Goal: Information Seeking & Learning: Learn about a topic

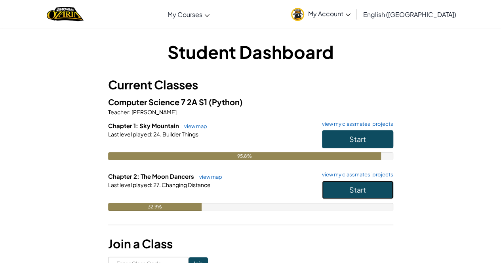
click at [362, 189] on span "Start" at bounding box center [357, 189] width 17 height 9
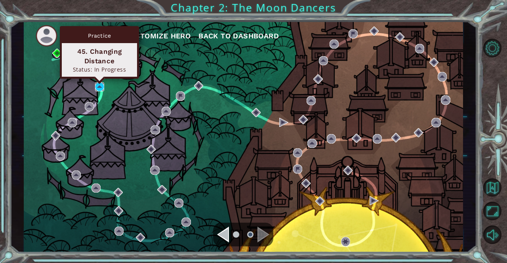
click at [101, 84] on img at bounding box center [99, 86] width 9 height 9
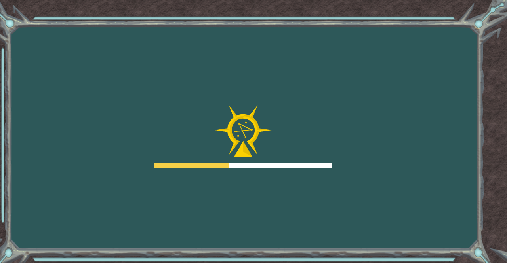
click at [101, 84] on div "Goals Error loading from server. Try refreshing the page. You'll need to join a…" at bounding box center [253, 131] width 507 height 263
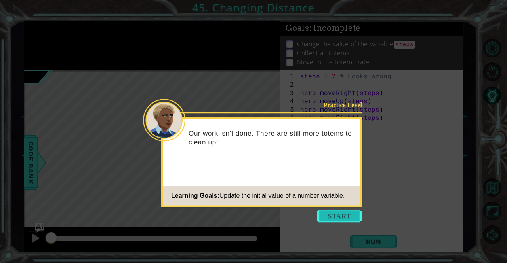
click at [331, 215] on button "Start" at bounding box center [339, 216] width 45 height 13
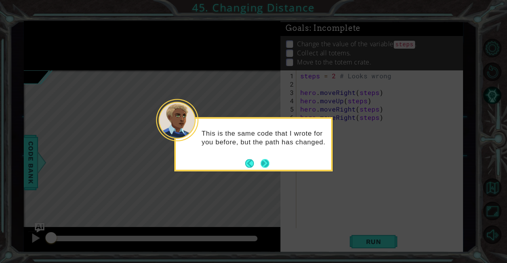
click at [263, 163] on button "Next" at bounding box center [264, 163] width 9 height 9
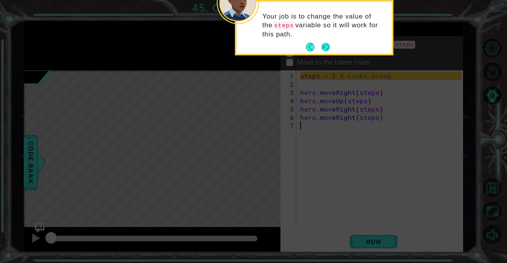
click at [323, 43] on button "Next" at bounding box center [325, 47] width 9 height 9
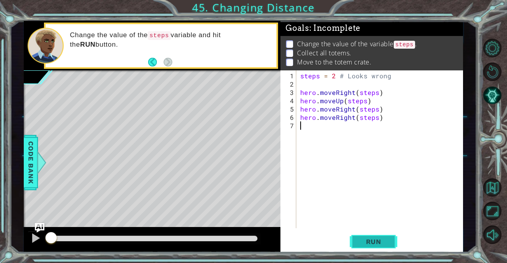
click at [371, 239] on span "Run" at bounding box center [373, 242] width 31 height 8
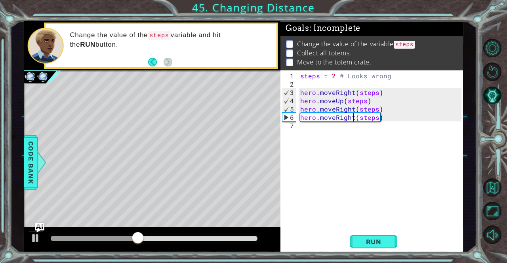
click at [352, 117] on div "steps = 2 # Looks wrong hero . moveRight ( steps ) hero . moveUp ( steps ) hero…" at bounding box center [381, 159] width 166 height 175
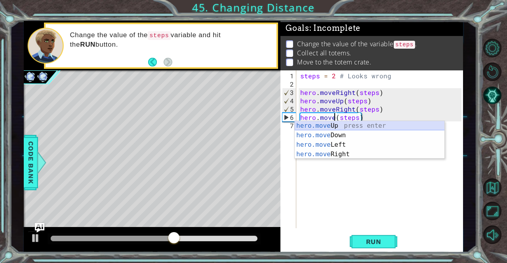
click at [335, 124] on div "hero.move Up press enter hero.move Down press enter hero.move Left press enter …" at bounding box center [370, 149] width 150 height 57
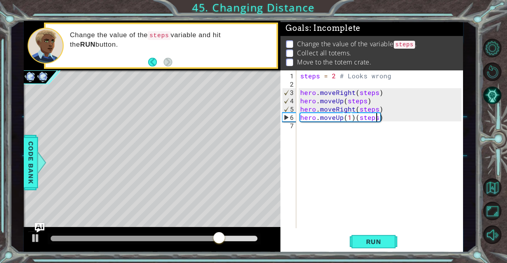
click at [378, 117] on div "steps = 2 # Looks wrong hero . moveRight ( steps ) hero . moveUp ( steps ) hero…" at bounding box center [381, 159] width 166 height 175
click at [380, 118] on div "steps = 2 # Looks wrong hero . moveRight ( steps ) hero . moveUp ( steps ) hero…" at bounding box center [381, 159] width 166 height 175
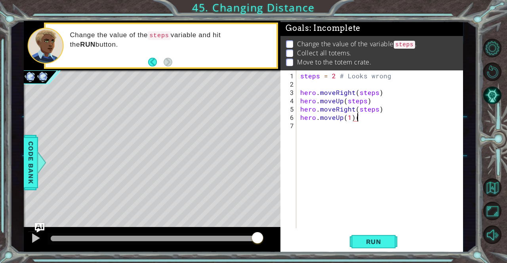
type textarea "hero.moveUp(1)"
click at [371, 247] on button "Run" at bounding box center [374, 242] width 48 height 18
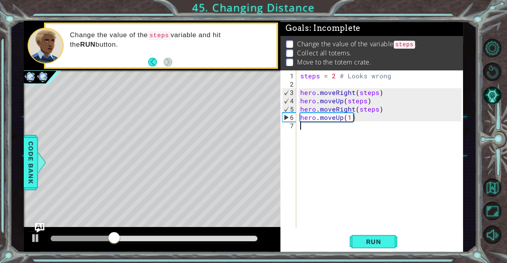
click at [301, 130] on div "steps = 2 # Looks wrong hero . moveRight ( steps ) hero . moveUp ( steps ) hero…" at bounding box center [381, 159] width 166 height 175
type textarea "h"
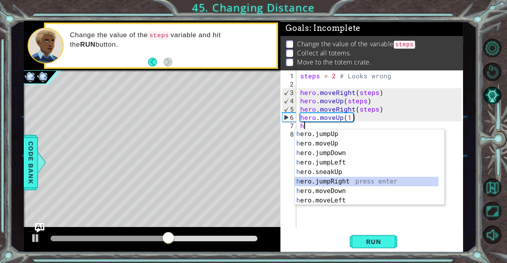
click at [345, 183] on div "h ero.jumpUp press enter h ero.moveUp press enter h ero.jumpDown press enter h …" at bounding box center [367, 176] width 144 height 95
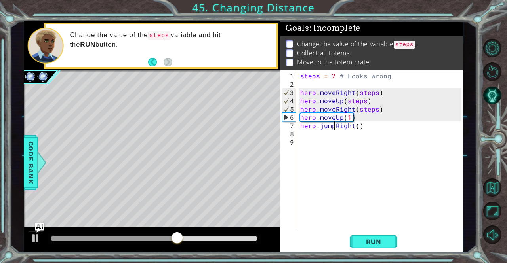
click at [333, 125] on div "steps = 2 # Looks wrong hero . moveRight ( steps ) hero . moveUp ( steps ) hero…" at bounding box center [381, 159] width 166 height 175
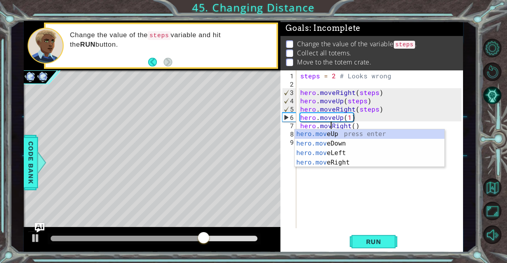
scroll to position [0, 2]
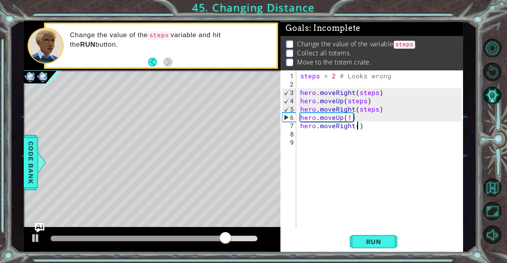
click at [358, 124] on div "steps = 2 # Looks wrong hero . moveRight ( steps ) hero . moveUp ( steps ) hero…" at bounding box center [381, 159] width 166 height 175
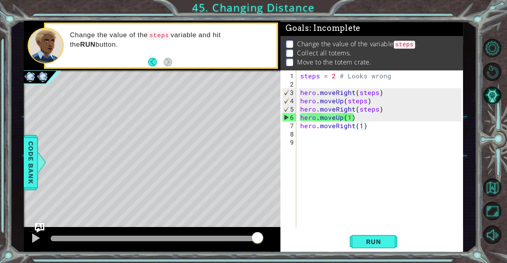
click at [298, 135] on div "hero.moveRight(1) 1 2 3 4 5 6 7 8 9 steps = 2 # Looks wrong hero . moveRight ( …" at bounding box center [370, 149] width 181 height 158
click at [376, 238] on span "Run" at bounding box center [373, 242] width 31 height 8
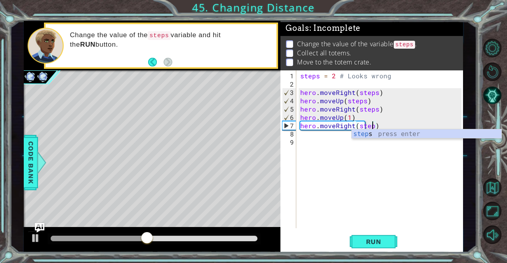
scroll to position [0, 4]
type textarea "hero.moveRight(steps)"
click at [364, 188] on div "steps = 2 # Looks wrong hero . moveRight ( steps ) hero . moveUp ( steps ) hero…" at bounding box center [381, 159] width 166 height 175
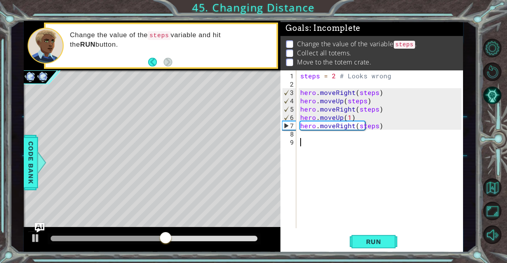
scroll to position [0, 0]
click at [299, 134] on div "steps = 2 # Looks wrong hero . moveRight ( steps ) hero . moveUp ( steps ) hero…" at bounding box center [381, 159] width 166 height 175
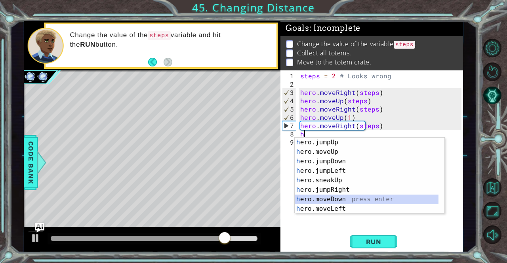
click at [335, 201] on div "h ero.jumpUp press enter h ero.moveUp press enter h ero.jumpDown press enter h …" at bounding box center [370, 185] width 150 height 95
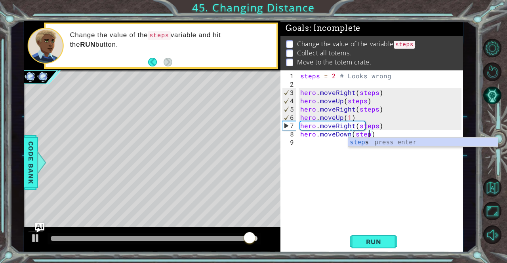
type textarea "hero.moveDown(steps)"
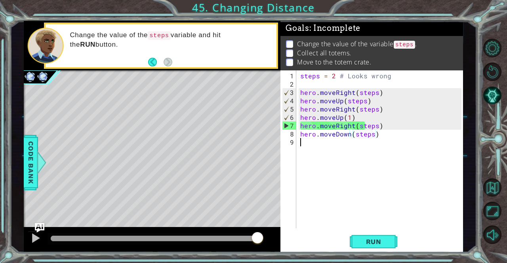
click at [300, 141] on div "steps = 2 # Looks wrong hero . moveRight ( steps ) hero . moveUp ( steps ) hero…" at bounding box center [381, 159] width 166 height 175
click at [367, 246] on span "Run" at bounding box center [373, 242] width 31 height 8
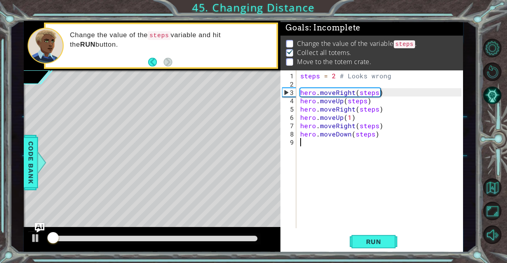
scroll to position [5, 0]
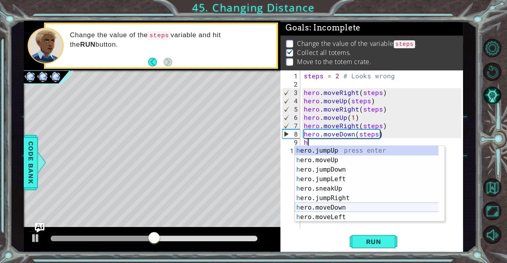
click at [331, 206] on div "h ero.jumpUp press enter h ero.moveUp press enter h ero.jumpDown press enter h …" at bounding box center [367, 193] width 144 height 95
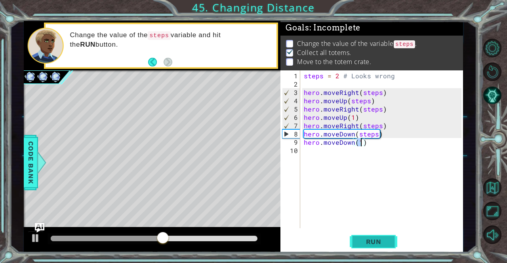
click at [379, 242] on span "Run" at bounding box center [373, 242] width 31 height 8
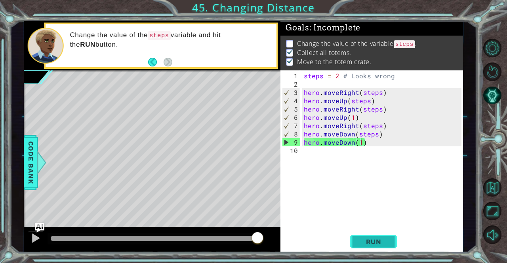
click at [364, 244] on span "Run" at bounding box center [373, 242] width 31 height 8
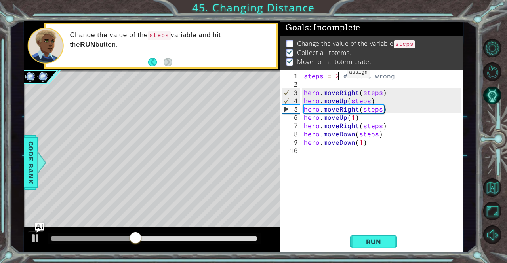
click at [336, 76] on div "steps = 2 # Looks wrong hero . moveRight ( steps ) hero . moveUp ( steps ) hero…" at bounding box center [383, 159] width 163 height 175
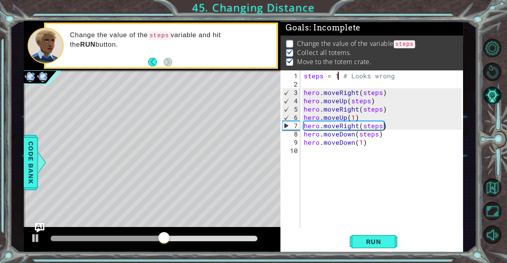
scroll to position [0, 2]
click at [372, 243] on span "Run" at bounding box center [373, 242] width 31 height 8
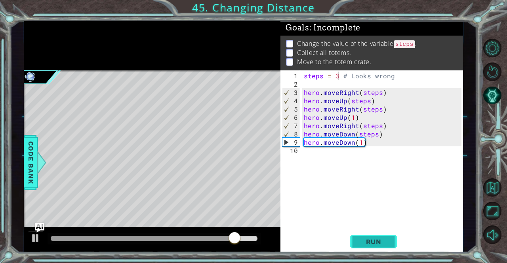
click at [365, 239] on span "Run" at bounding box center [373, 242] width 31 height 8
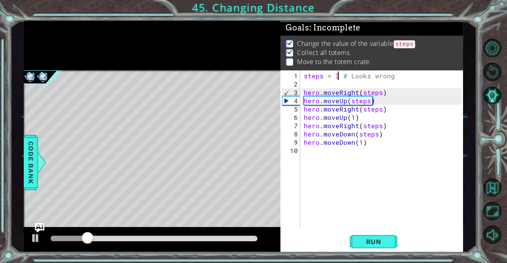
click at [351, 142] on div "steps = 3 # Looks wrong hero . moveRight ( steps ) hero . moveUp ( steps ) hero…" at bounding box center [383, 159] width 163 height 175
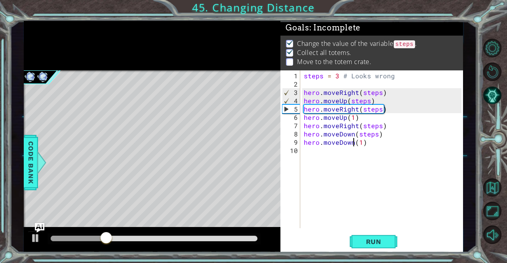
click at [352, 142] on div "steps = 3 # Looks wrong hero . moveRight ( steps ) hero . moveUp ( steps ) hero…" at bounding box center [383, 159] width 163 height 175
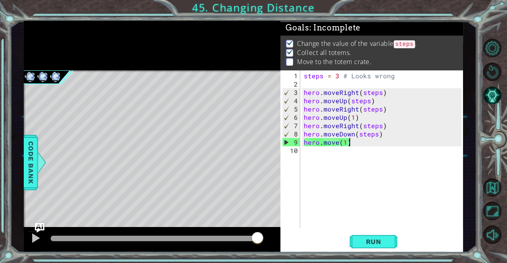
click at [349, 143] on div "steps = 3 # Looks wrong hero . moveRight ( steps ) hero . moveUp ( steps ) hero…" at bounding box center [383, 159] width 163 height 175
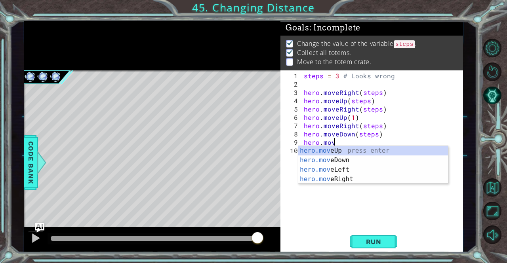
scroll to position [0, 0]
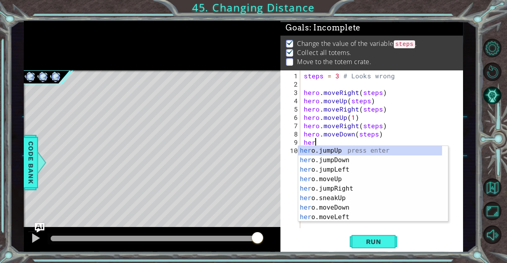
type textarea "h"
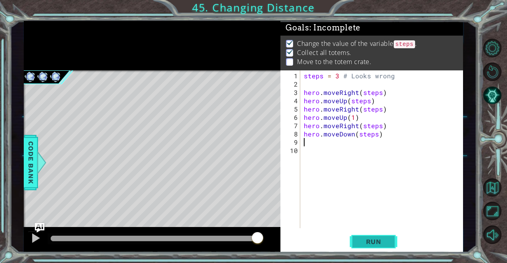
click at [362, 241] on span "Run" at bounding box center [373, 242] width 31 height 8
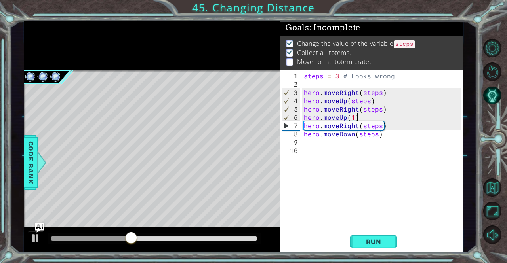
click at [355, 118] on div "steps = 3 # Looks wrong hero . moveRight ( steps ) hero . moveUp ( steps ) hero…" at bounding box center [383, 159] width 163 height 175
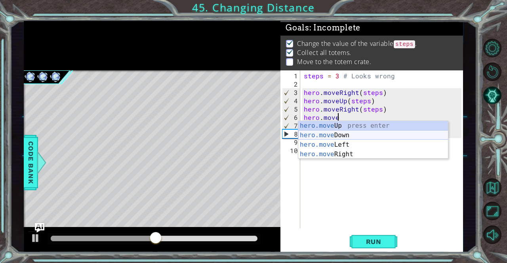
click at [334, 133] on div "hero.move Up press enter hero.move Down press enter hero.move Left press enter …" at bounding box center [373, 149] width 150 height 57
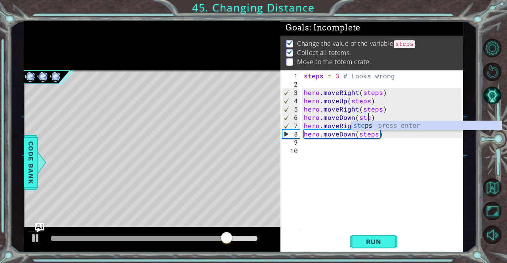
scroll to position [0, 4]
type textarea "hero.moveDown(steps)"
click at [330, 197] on div "steps = 3 # Looks wrong hero . moveRight ( steps ) hero . moveUp ( steps ) hero…" at bounding box center [383, 159] width 163 height 175
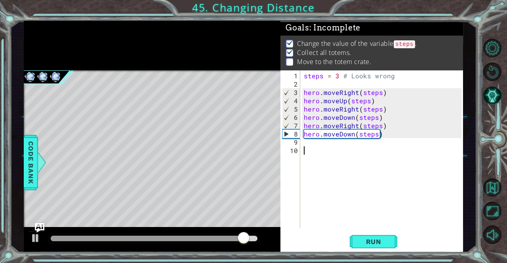
scroll to position [0, 0]
click at [380, 137] on div "steps = 3 # Looks wrong hero . moveRight ( steps ) hero . moveUp ( steps ) hero…" at bounding box center [383, 159] width 163 height 175
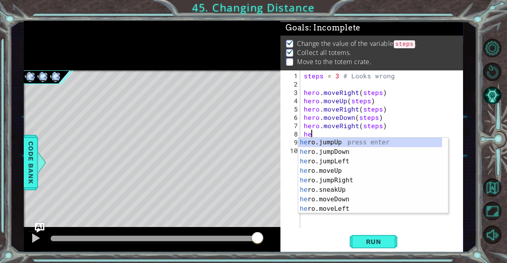
type textarea "h"
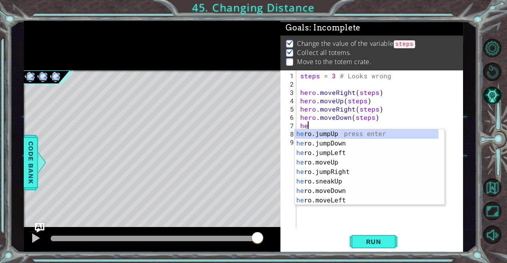
type textarea "h"
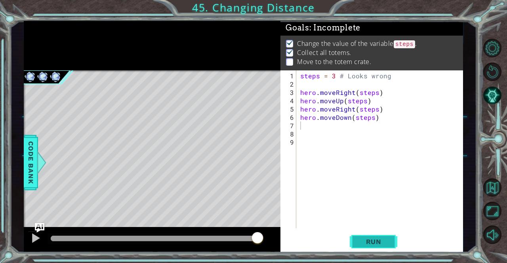
click at [366, 243] on span "Run" at bounding box center [373, 242] width 31 height 8
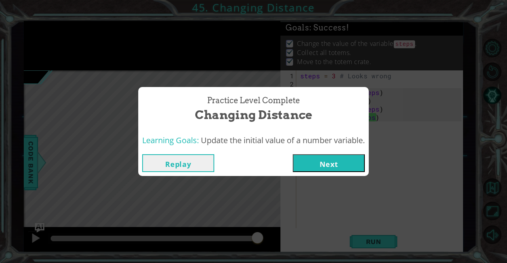
click at [333, 167] on button "Next" at bounding box center [329, 163] width 72 height 18
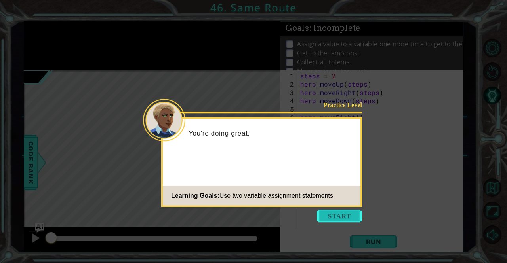
click at [344, 217] on button "Start" at bounding box center [339, 216] width 45 height 13
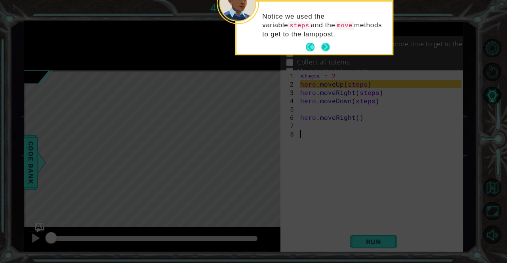
click at [325, 44] on button "Next" at bounding box center [325, 47] width 9 height 9
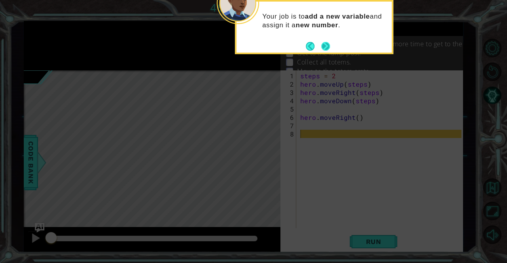
click at [325, 43] on button "Next" at bounding box center [325, 46] width 9 height 9
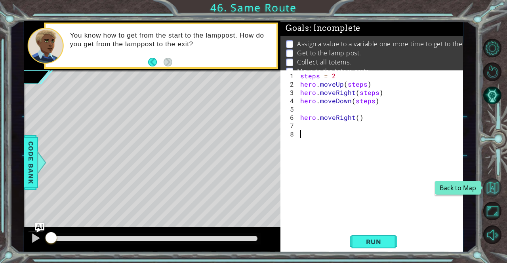
click at [485, 183] on button "Back to Map" at bounding box center [492, 188] width 19 height 19
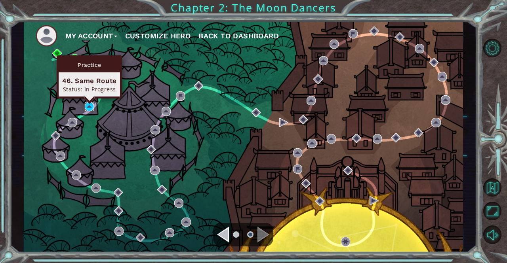
click at [90, 103] on img at bounding box center [89, 106] width 9 height 9
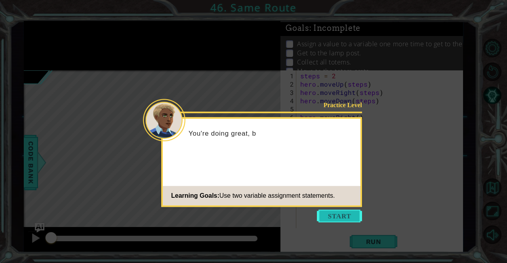
click at [340, 218] on button "Start" at bounding box center [339, 216] width 45 height 13
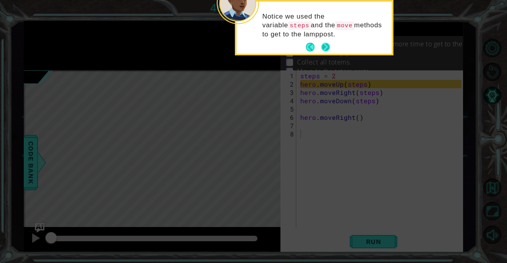
click at [326, 47] on button "Next" at bounding box center [325, 47] width 9 height 9
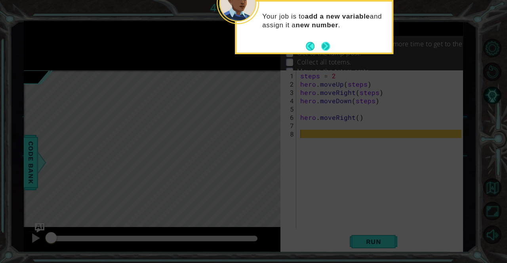
click at [323, 48] on button "Next" at bounding box center [325, 46] width 9 height 9
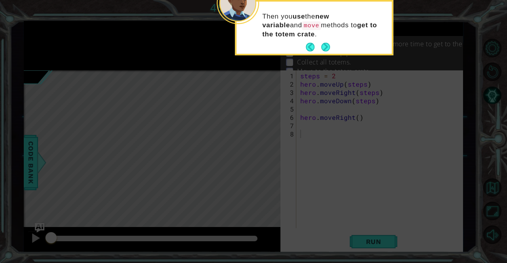
click at [261, 84] on icon at bounding box center [253, 40] width 507 height 448
click at [323, 46] on button "Next" at bounding box center [325, 47] width 9 height 9
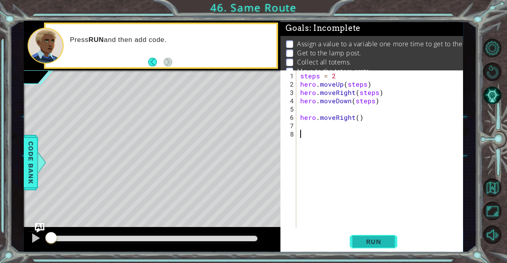
click at [363, 240] on span "Run" at bounding box center [373, 242] width 31 height 8
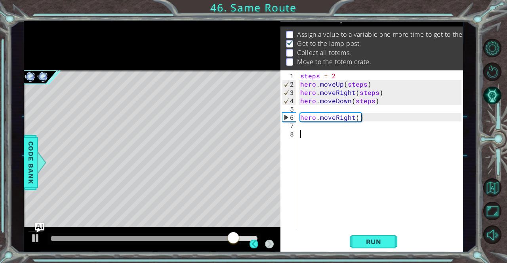
scroll to position [15, 0]
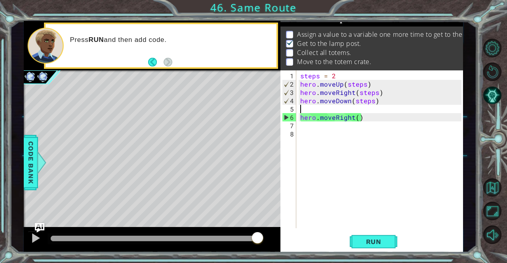
click at [300, 109] on div "steps = 2 hero . moveUp ( steps ) hero . moveRight ( steps ) hero . moveDown ( …" at bounding box center [381, 159] width 166 height 175
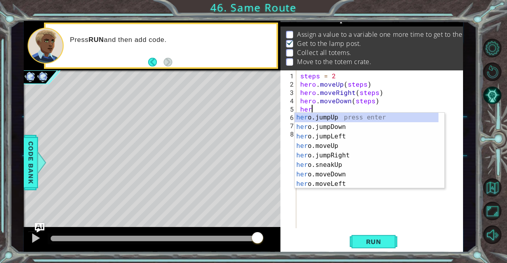
scroll to position [0, 0]
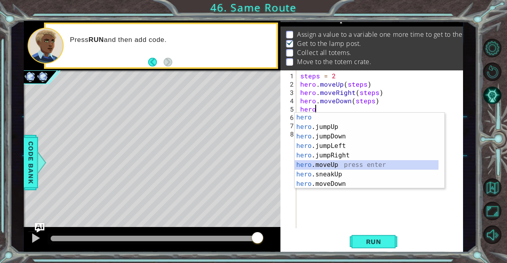
click at [327, 163] on div "hero press enter hero .jumpUp press enter hero .jumpDown press enter hero .jump…" at bounding box center [367, 160] width 144 height 95
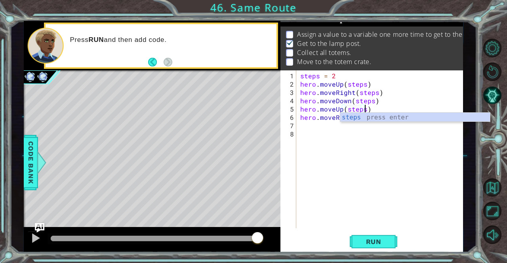
scroll to position [0, 4]
click at [359, 120] on div "steps press enter" at bounding box center [415, 127] width 150 height 29
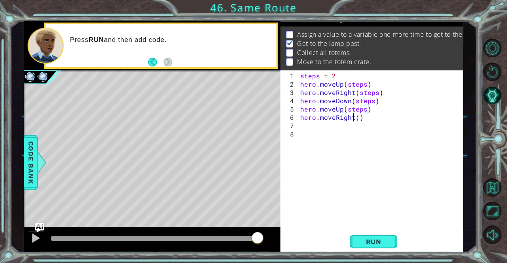
click at [352, 118] on div "steps = 2 hero . moveUp ( steps ) hero . moveRight ( steps ) hero . moveDown ( …" at bounding box center [381, 159] width 166 height 175
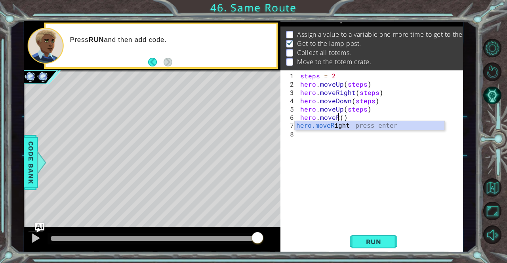
scroll to position [0, 2]
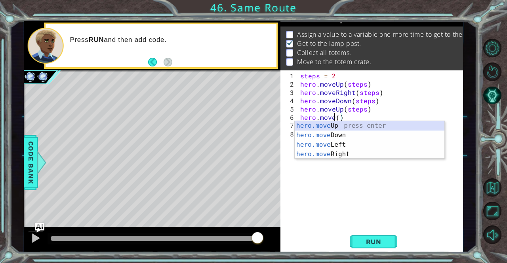
click at [341, 125] on div "hero.move Up press enter hero.move Down press enter hero.move Left press enter …" at bounding box center [370, 149] width 150 height 57
type textarea "hero.moveUp(1)"
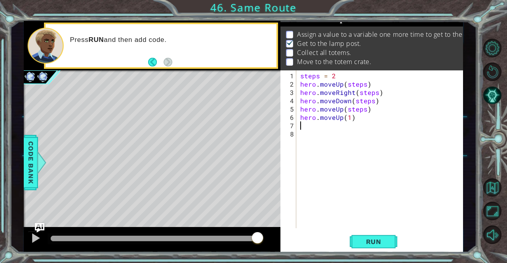
click at [299, 126] on div "steps = 2 hero . moveUp ( steps ) hero . moveRight ( steps ) hero . moveDown ( …" at bounding box center [381, 159] width 166 height 175
type textarea "h"
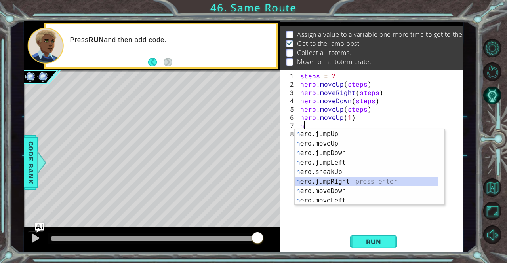
click at [339, 181] on div "h ero.jumpUp press enter h ero.moveUp press enter h ero.jumpDown press enter h …" at bounding box center [367, 176] width 144 height 95
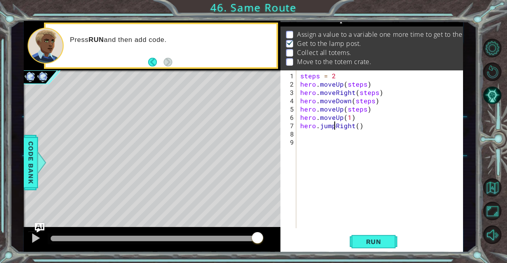
click at [334, 125] on div "steps = 2 hero . moveUp ( steps ) hero . moveRight ( steps ) hero . moveDown ( …" at bounding box center [381, 159] width 166 height 175
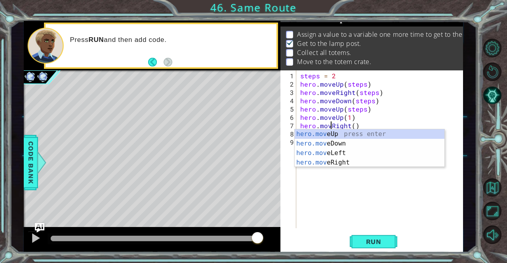
scroll to position [0, 2]
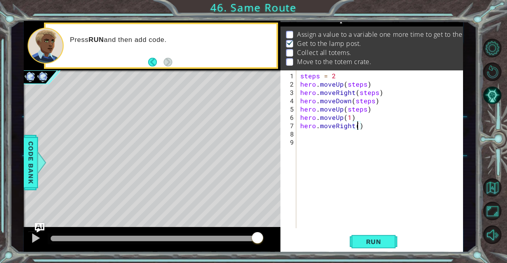
click at [357, 124] on div "steps = 2 hero . moveUp ( steps ) hero . moveRight ( steps ) hero . moveDown ( …" at bounding box center [381, 159] width 166 height 175
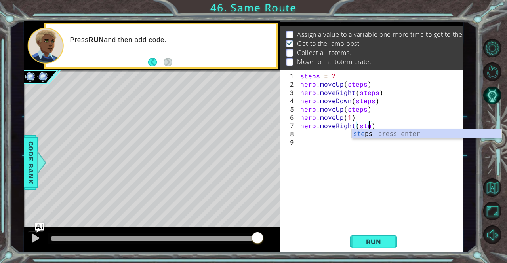
scroll to position [0, 4]
click at [375, 245] on span "Run" at bounding box center [373, 242] width 31 height 8
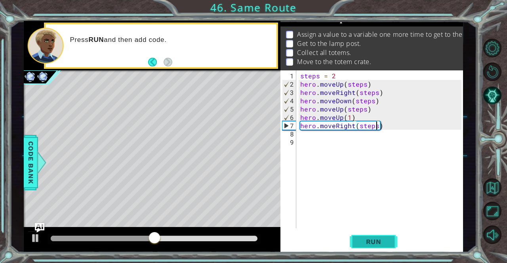
click at [367, 243] on span "Run" at bounding box center [373, 242] width 31 height 8
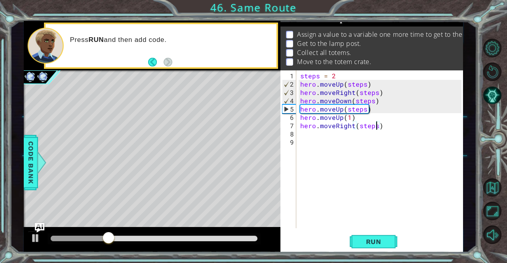
click at [341, 108] on div "steps = 2 hero . moveUp ( steps ) hero . moveRight ( steps ) hero . moveDown ( …" at bounding box center [381, 159] width 166 height 175
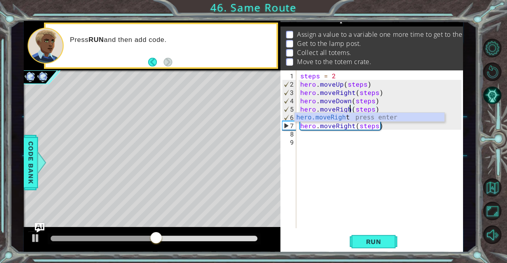
scroll to position [0, 3]
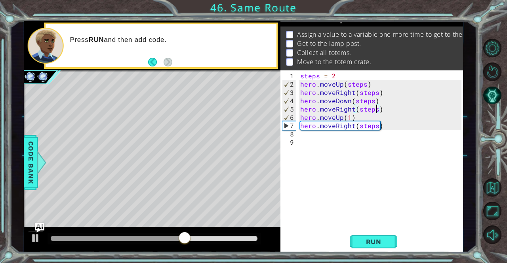
click at [374, 109] on div "steps = 2 hero . moveUp ( steps ) hero . moveRight ( steps ) hero . moveDown ( …" at bounding box center [381, 159] width 166 height 175
click at [349, 118] on div "steps = 2 hero . moveUp ( steps ) hero . moveRight ( steps ) hero . moveDown ( …" at bounding box center [381, 159] width 166 height 175
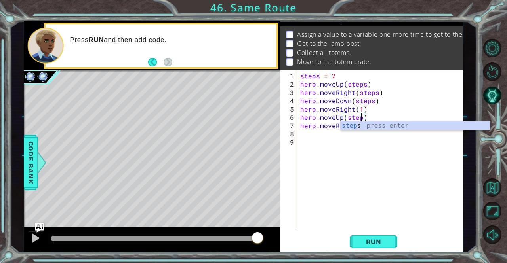
type textarea "hero.moveUp(steps)"
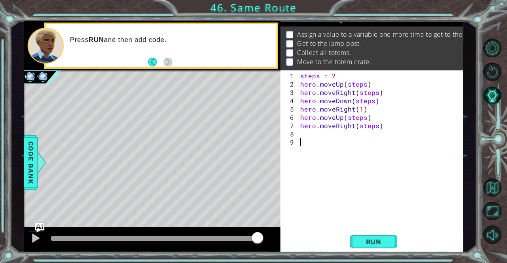
click at [337, 175] on div "steps = 2 hero . moveUp ( steps ) hero . moveRight ( steps ) hero . moveDown ( …" at bounding box center [381, 159] width 166 height 175
click at [352, 126] on div "steps = 2 hero . moveUp ( steps ) hero . moveRight ( steps ) hero . moveDown ( …" at bounding box center [381, 159] width 166 height 175
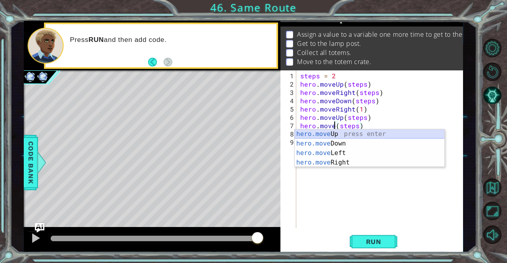
click at [339, 131] on div "hero.move Up press enter hero.move Down press enter hero.move Left press enter …" at bounding box center [370, 157] width 150 height 57
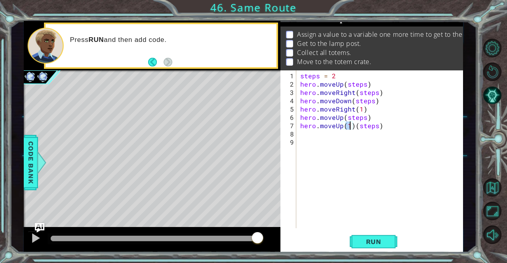
click at [379, 125] on div "steps = 2 hero . moveUp ( steps ) hero . moveRight ( steps ) hero . moveDown ( …" at bounding box center [381, 159] width 166 height 175
type textarea "hero.moveUp(1)"
click at [300, 137] on div "steps = 2 hero . moveUp ( steps ) hero . moveRight ( steps ) hero . moveDown ( …" at bounding box center [381, 159] width 166 height 175
click at [299, 136] on div "steps = 2 hero . moveUp ( steps ) hero . moveRight ( steps ) hero . moveDown ( …" at bounding box center [381, 159] width 166 height 175
click at [381, 247] on button "Run" at bounding box center [374, 242] width 48 height 18
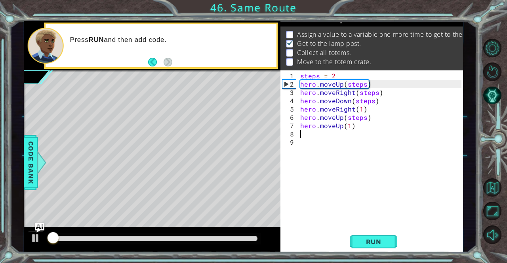
scroll to position [10, 0]
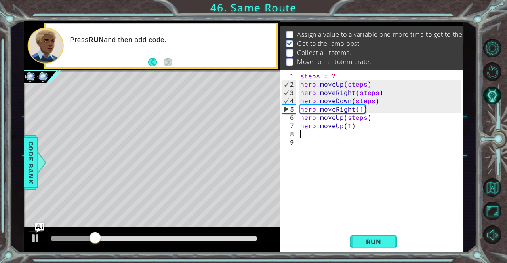
type textarea "h"
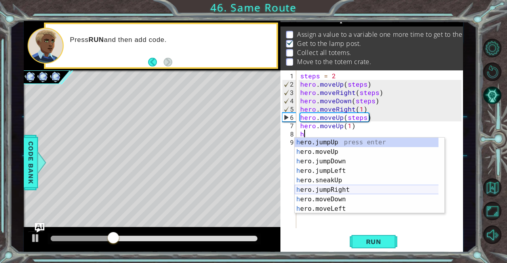
click at [335, 189] on div "h ero.jumpUp press enter h ero.moveUp press enter h ero.jumpDown press enter h …" at bounding box center [367, 185] width 144 height 95
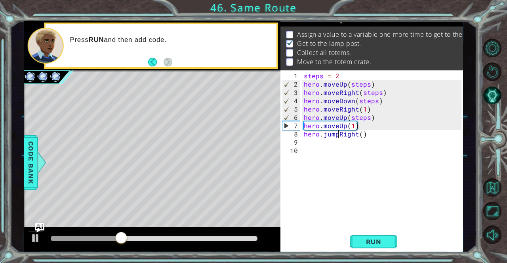
click at [337, 135] on div "steps = 2 hero . moveUp ( steps ) hero . moveRight ( steps ) hero . moveDown ( …" at bounding box center [383, 159] width 163 height 175
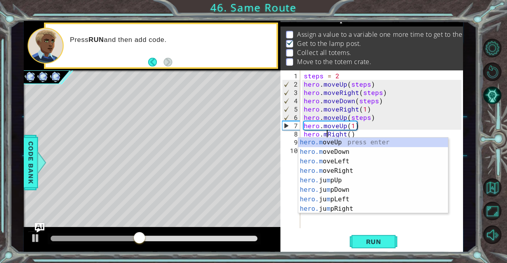
scroll to position [0, 2]
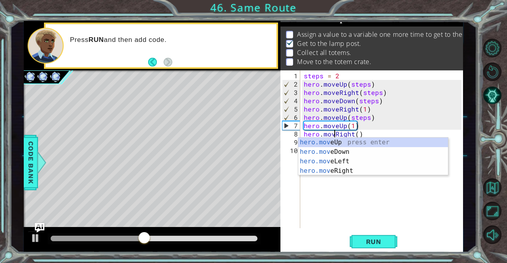
type textarea "hero.moveRight()"
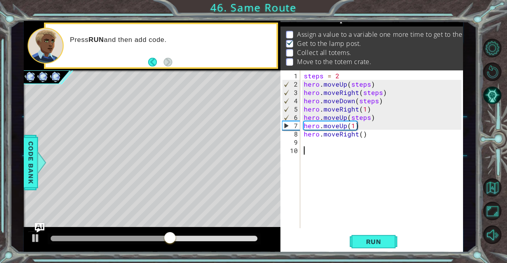
click at [345, 200] on div "steps = 2 hero . moveUp ( steps ) hero . moveRight ( steps ) hero . moveDown ( …" at bounding box center [383, 159] width 163 height 175
click at [359, 136] on div "steps = 2 hero . moveUp ( steps ) hero . moveRight ( steps ) hero . moveDown ( …" at bounding box center [383, 159] width 163 height 175
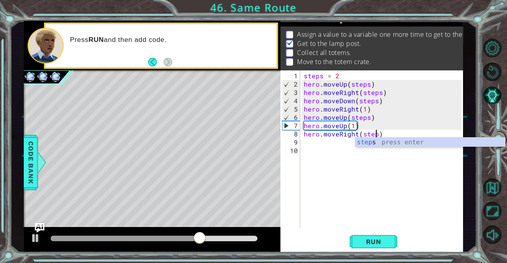
type textarea "hero.moveRight(steps)"
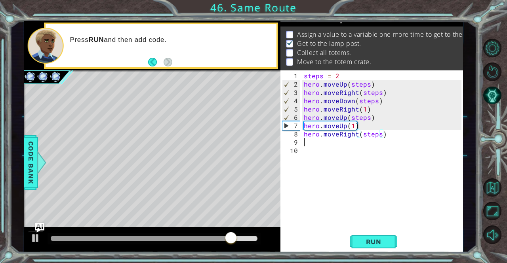
click at [303, 142] on div "steps = 2 hero . moveUp ( steps ) hero . moveRight ( steps ) hero . moveDown ( …" at bounding box center [383, 159] width 163 height 175
click at [376, 246] on span "Run" at bounding box center [373, 242] width 31 height 8
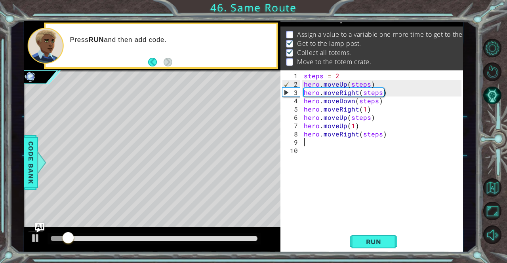
type textarea "h"
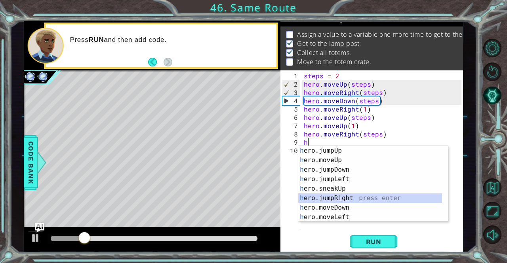
click at [339, 196] on div "h ero.jumpUp press enter h ero.moveUp press enter h ero.jumpDown press enter h …" at bounding box center [373, 193] width 150 height 95
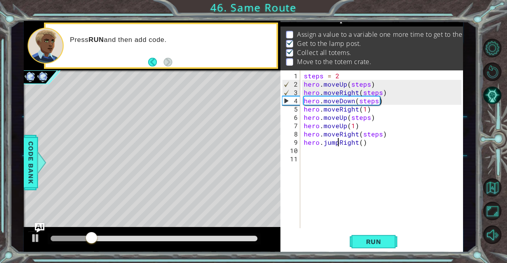
click at [336, 144] on div "steps = 2 hero . moveUp ( steps ) hero . moveRight ( steps ) hero . moveDown ( …" at bounding box center [383, 159] width 163 height 175
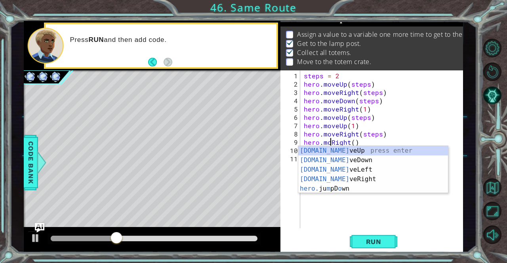
scroll to position [0, 2]
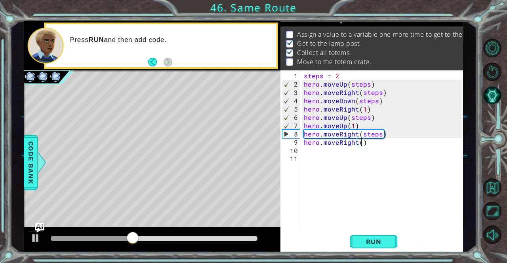
click at [359, 143] on div "steps = 2 hero . moveUp ( steps ) hero . moveRight ( steps ) hero . moveDown ( …" at bounding box center [383, 159] width 163 height 175
type textarea "hero.moveRight(1)"
click at [303, 152] on div "steps = 2 hero . moveUp ( steps ) hero . moveRight ( steps ) hero . moveDown ( …" at bounding box center [383, 159] width 163 height 175
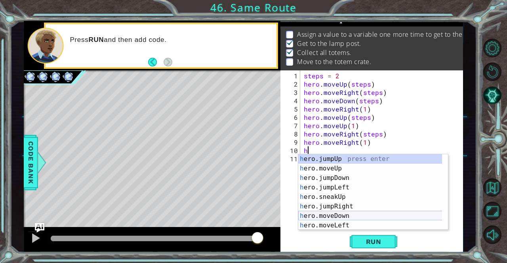
click at [346, 218] on div "h ero.jumpUp press enter h ero.moveUp press enter h ero.jumpDown press enter h …" at bounding box center [370, 201] width 144 height 95
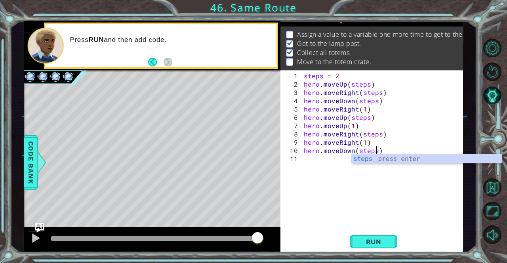
scroll to position [0, 4]
type textarea "hero.moveDown(steps)"
click at [380, 241] on span "Run" at bounding box center [373, 242] width 31 height 8
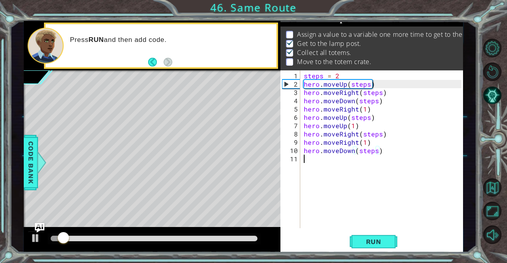
click at [304, 160] on div "steps = 2 hero . moveUp ( steps ) hero . moveRight ( steps ) hero . moveDown ( …" at bounding box center [383, 159] width 163 height 175
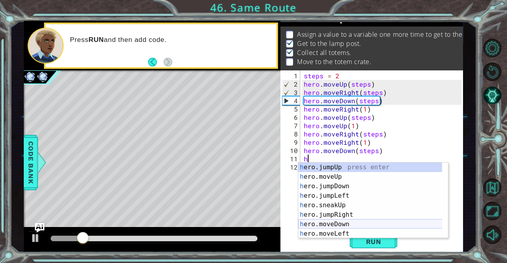
click at [337, 222] on div "h ero.jumpUp press enter h ero.moveUp press enter h ero.jumpDown press enter h …" at bounding box center [370, 210] width 144 height 95
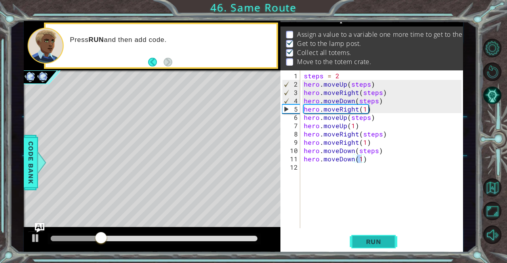
click at [366, 242] on span "Run" at bounding box center [373, 242] width 31 height 8
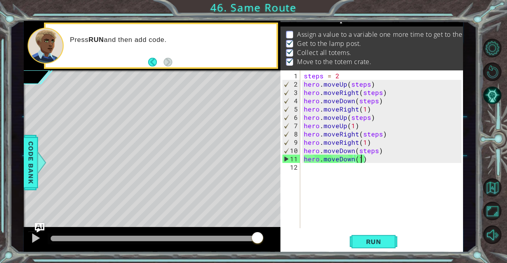
click at [338, 76] on div "steps = 2 hero . moveUp ( steps ) hero . moveRight ( steps ) hero . moveDown ( …" at bounding box center [383, 159] width 163 height 175
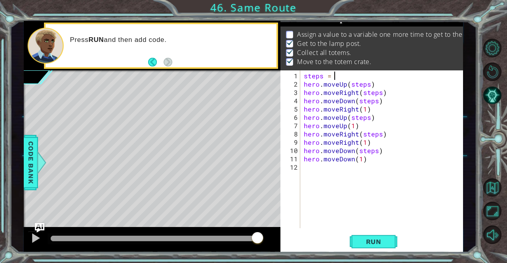
scroll to position [0, 2]
click at [380, 236] on button "Run" at bounding box center [374, 242] width 48 height 18
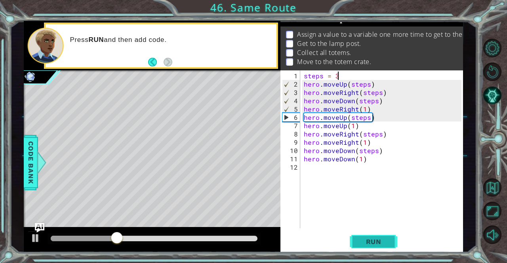
click at [371, 241] on span "Run" at bounding box center [373, 242] width 31 height 8
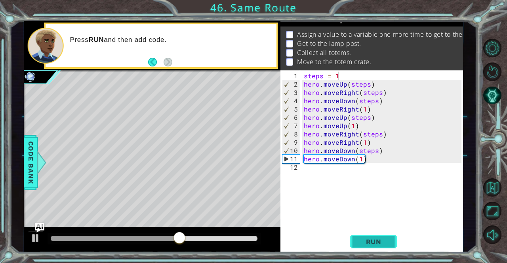
click at [371, 241] on span "Run" at bounding box center [373, 242] width 31 height 8
click at [377, 240] on span "Run" at bounding box center [373, 242] width 31 height 8
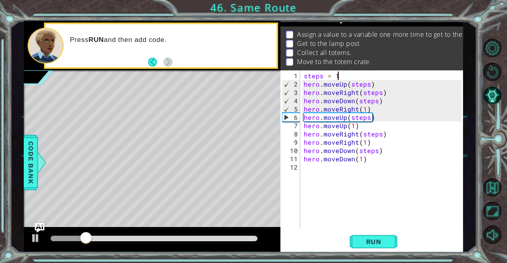
click at [355, 92] on div "steps = 1 hero . moveUp ( steps ) hero . moveRight ( steps ) hero . moveDown ( …" at bounding box center [383, 159] width 163 height 175
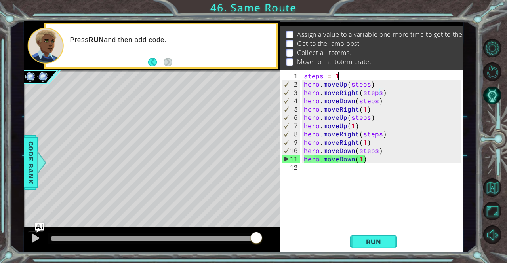
click at [340, 76] on div "steps = 1 hero . moveUp ( steps ) hero . moveRight ( steps ) hero . moveDown ( …" at bounding box center [383, 159] width 163 height 175
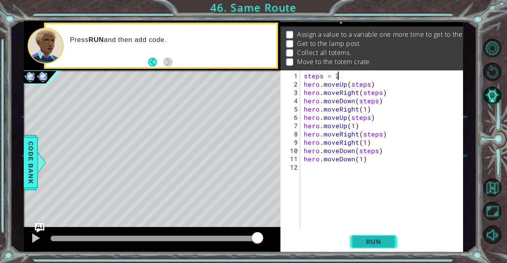
type textarea "steps = 2"
click at [380, 241] on span "Run" at bounding box center [373, 242] width 31 height 8
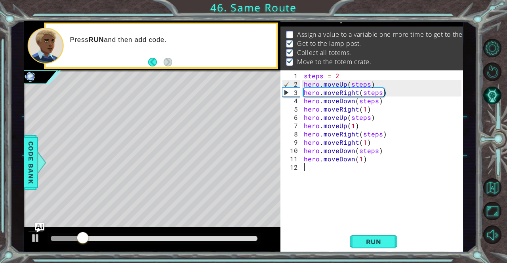
click at [339, 198] on div "steps = 2 hero . moveUp ( steps ) hero . moveRight ( steps ) hero . moveDown ( …" at bounding box center [383, 159] width 163 height 175
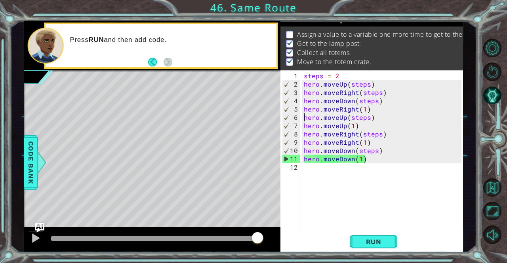
click at [302, 118] on div "steps = 2 hero . moveUp ( steps ) hero . moveRight ( steps ) hero . moveDown ( …" at bounding box center [383, 159] width 163 height 175
type textarea "hero.moveUp(steps)"
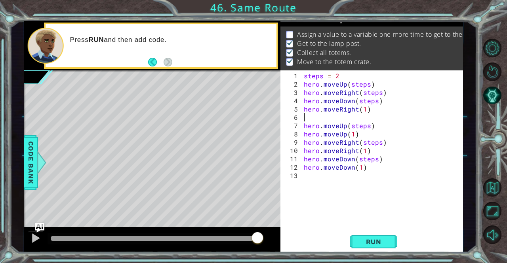
click at [304, 117] on div "steps = 2 hero . moveUp ( steps ) hero . moveRight ( steps ) hero . moveDown ( …" at bounding box center [383, 159] width 163 height 175
click at [373, 243] on span "Run" at bounding box center [373, 242] width 31 height 8
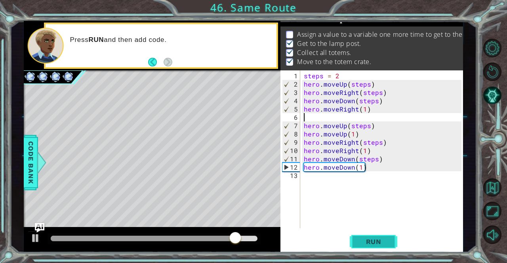
click at [372, 243] on span "Run" at bounding box center [373, 242] width 31 height 8
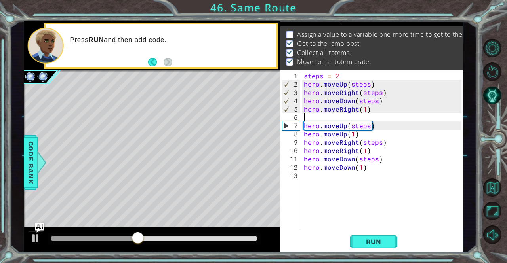
click at [307, 118] on div "steps = 2 hero . moveUp ( steps ) hero . moveRight ( steps ) hero . moveDown ( …" at bounding box center [383, 159] width 163 height 175
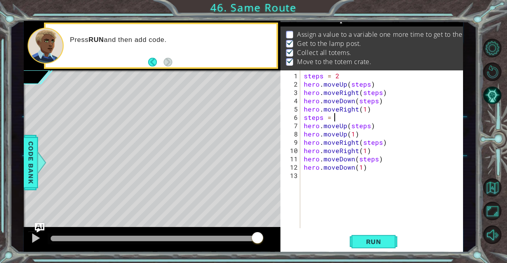
scroll to position [0, 2]
click at [367, 238] on button "Run" at bounding box center [374, 242] width 48 height 18
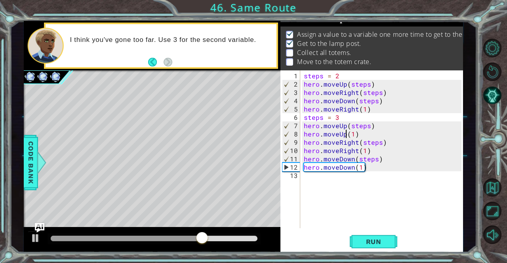
click at [346, 135] on div "steps = 2 hero . moveUp ( steps ) hero . moveRight ( steps ) hero . moveDown ( …" at bounding box center [383, 159] width 163 height 175
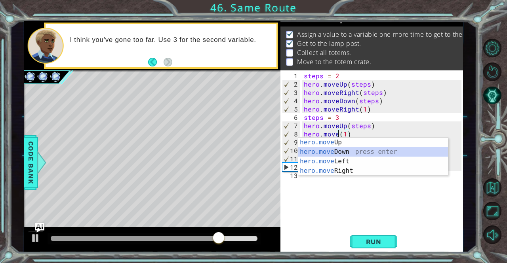
click at [340, 151] on div "hero.move Up press enter hero.move Down press enter hero.move Left press enter …" at bounding box center [373, 166] width 150 height 57
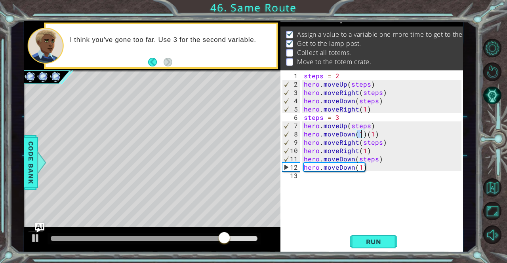
click at [363, 133] on div "steps = 2 hero . moveUp ( steps ) hero . moveRight ( steps ) hero . moveDown ( …" at bounding box center [381, 149] width 159 height 158
click at [363, 134] on div "steps = 2 hero . moveUp ( steps ) hero . moveRight ( steps ) hero . moveDown ( …" at bounding box center [383, 159] width 163 height 175
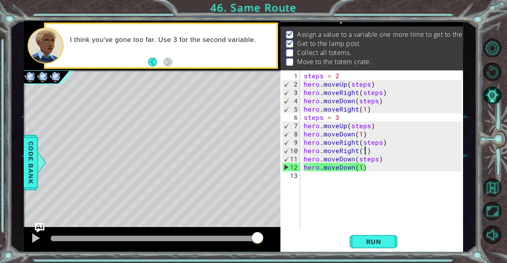
click at [363, 152] on div "steps = 2 hero . moveUp ( steps ) hero . moveRight ( steps ) hero . moveDown ( …" at bounding box center [383, 159] width 163 height 175
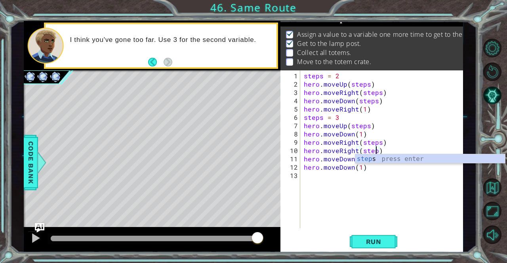
type textarea "hero.moveRight(steps)"
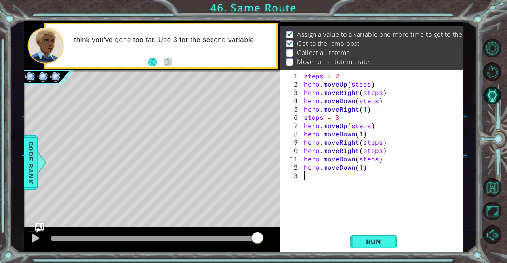
click at [369, 179] on div "steps = 2 hero . moveUp ( steps ) hero . moveRight ( steps ) hero . moveDown ( …" at bounding box center [383, 159] width 163 height 175
click at [363, 167] on div "steps = 2 hero . moveUp ( steps ) hero . moveRight ( steps ) hero . moveDown ( …" at bounding box center [383, 159] width 163 height 175
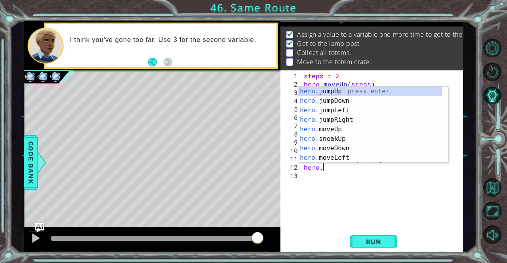
type textarea "h"
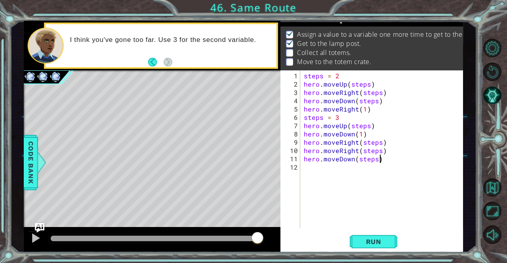
scroll to position [0, 4]
click at [373, 238] on button "Run" at bounding box center [374, 242] width 48 height 18
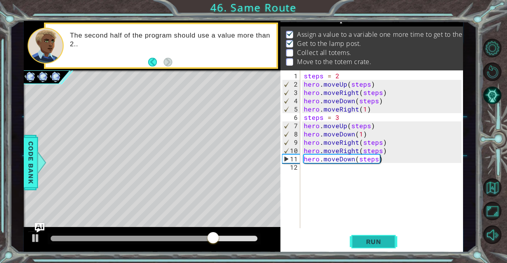
click at [368, 241] on span "Run" at bounding box center [373, 242] width 31 height 8
click at [352, 134] on div "steps = 2 hero . moveUp ( steps ) hero . moveRight ( steps ) hero . moveDown ( …" at bounding box center [383, 159] width 163 height 175
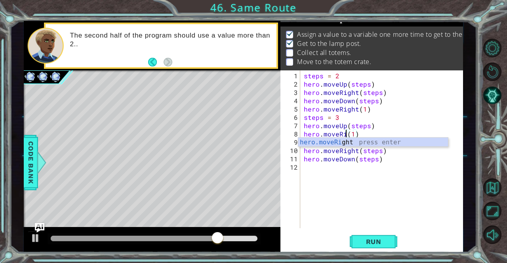
scroll to position [0, 2]
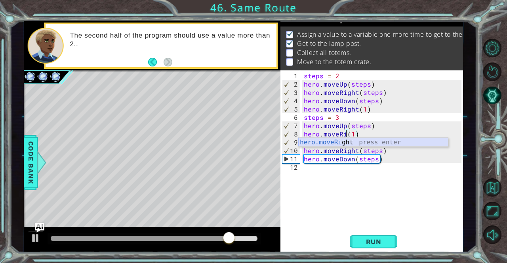
click at [350, 140] on div "hero.moveRi ght press enter" at bounding box center [373, 152] width 150 height 29
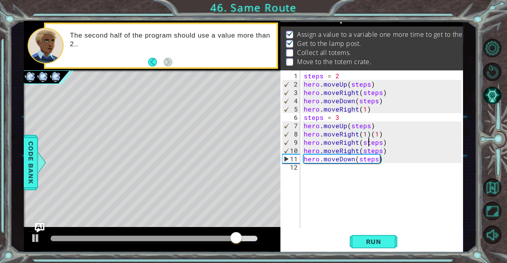
click at [368, 138] on div "steps = 2 hero . moveUp ( steps ) hero . moveRight ( steps ) hero . moveDown ( …" at bounding box center [383, 159] width 163 height 175
click at [377, 135] on div "steps = 2 hero . moveUp ( steps ) hero . moveRight ( steps ) hero . moveDown ( …" at bounding box center [383, 159] width 163 height 175
click at [378, 135] on div "steps = 2 hero . moveUp ( steps ) hero . moveRight ( steps ) hero . moveDown ( …" at bounding box center [383, 159] width 163 height 175
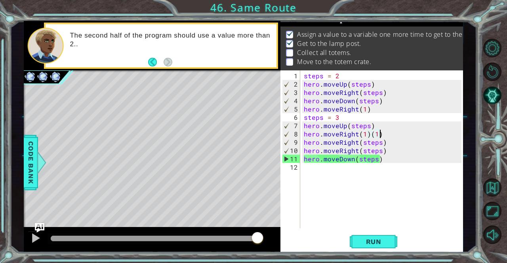
click at [379, 135] on div "steps = 2 hero . moveUp ( steps ) hero . moveRight ( steps ) hero . moveDown ( …" at bounding box center [383, 159] width 163 height 175
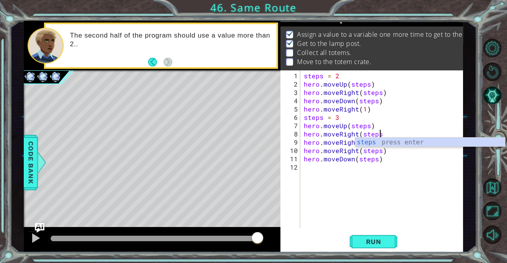
scroll to position [0, 4]
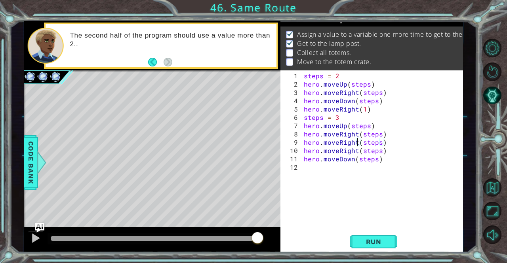
click at [355, 143] on div "steps = 2 hero . moveUp ( steps ) hero . moveRight ( steps ) hero . moveDown ( …" at bounding box center [383, 159] width 163 height 175
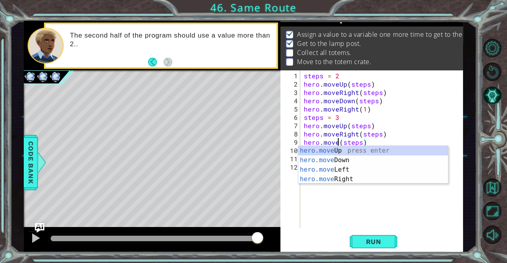
scroll to position [0, 3]
click at [342, 159] on div "hero.move Up press enter hero.move Down press enter hero.move Left press enter …" at bounding box center [373, 174] width 150 height 57
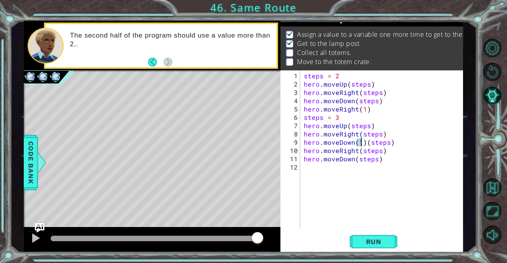
click at [365, 143] on div "steps = 2 hero . moveUp ( steps ) hero . moveRight ( steps ) hero . moveDown ( …" at bounding box center [383, 159] width 163 height 175
type textarea "hero.moveDown(steps)"
click at [356, 201] on div "steps = 2 hero . moveUp ( steps ) hero . moveRight ( steps ) hero . moveDown ( …" at bounding box center [383, 159] width 163 height 175
click at [380, 161] on div "steps = 2 hero . moveUp ( steps ) hero . moveRight ( steps ) hero . moveDown ( …" at bounding box center [383, 159] width 163 height 175
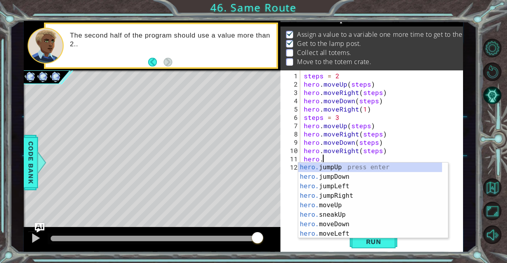
type textarea "h"
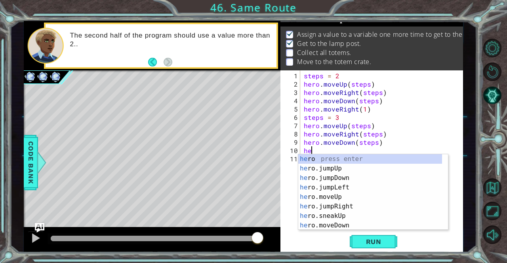
type textarea "h"
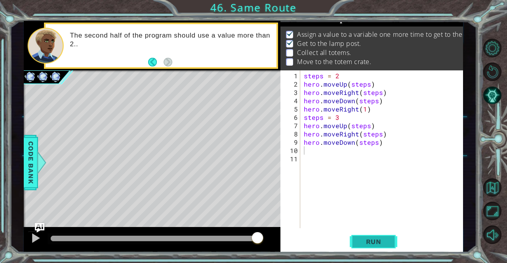
click at [367, 242] on span "Run" at bounding box center [373, 242] width 31 height 8
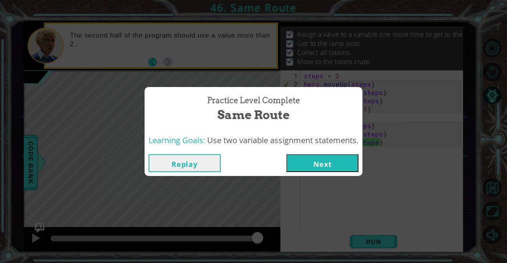
click at [320, 160] on button "Next" at bounding box center [322, 163] width 72 height 18
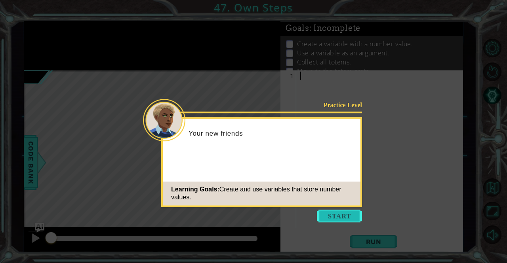
click at [348, 216] on button "Start" at bounding box center [339, 216] width 45 height 13
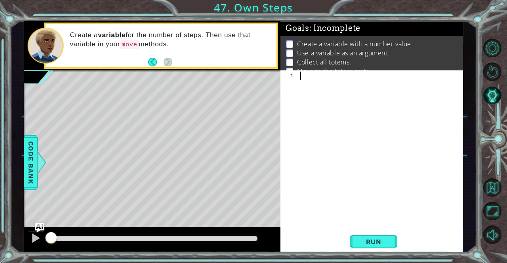
click at [0, 185] on div "1 ההההההההההההההההההההההההההההההההההההההההההההההההההההההההההההההההההההההההההההה…" at bounding box center [253, 131] width 507 height 263
click at [4, 52] on div "1 ההההההההההההההההההההההההההההההההההההההההההההההההההההההההההההההההההההההההההההה…" at bounding box center [253, 131] width 507 height 263
click at [310, 83] on div at bounding box center [381, 159] width 166 height 175
